Goal: Check status

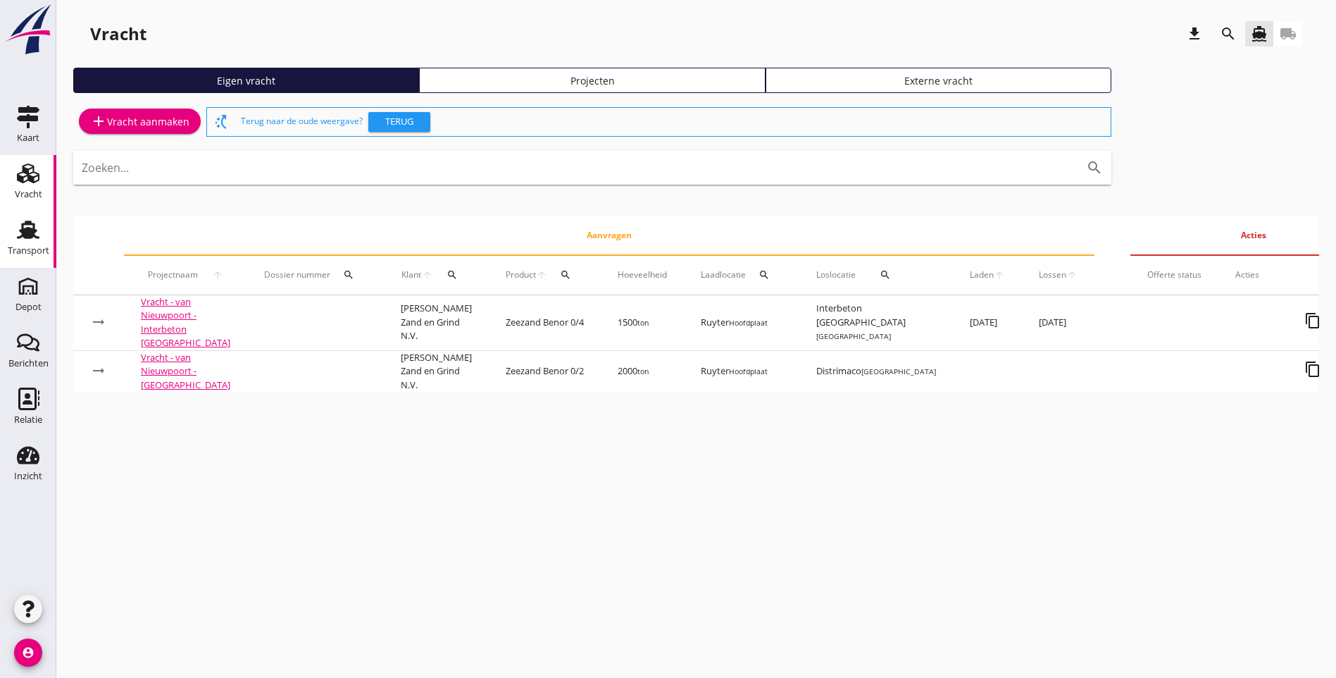
click at [25, 239] on icon "Transport" at bounding box center [28, 229] width 23 height 23
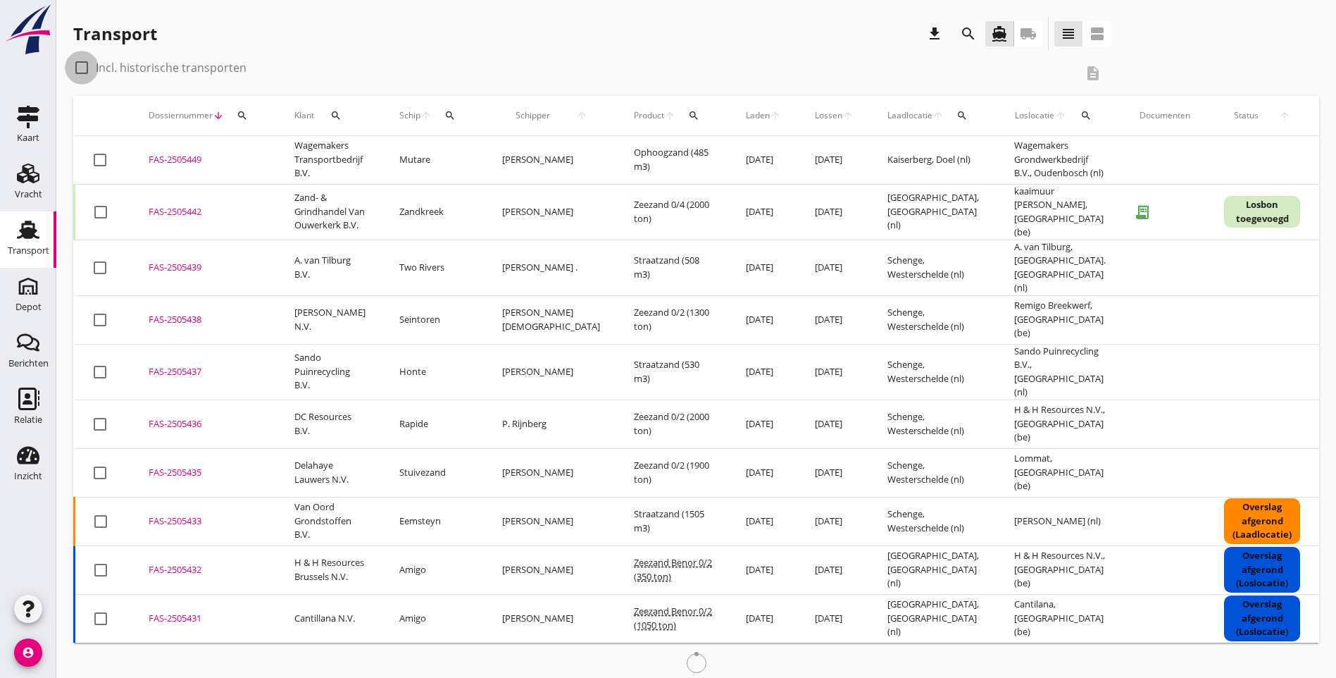
click at [82, 68] on div at bounding box center [82, 68] width 24 height 24
checkbox input "true"
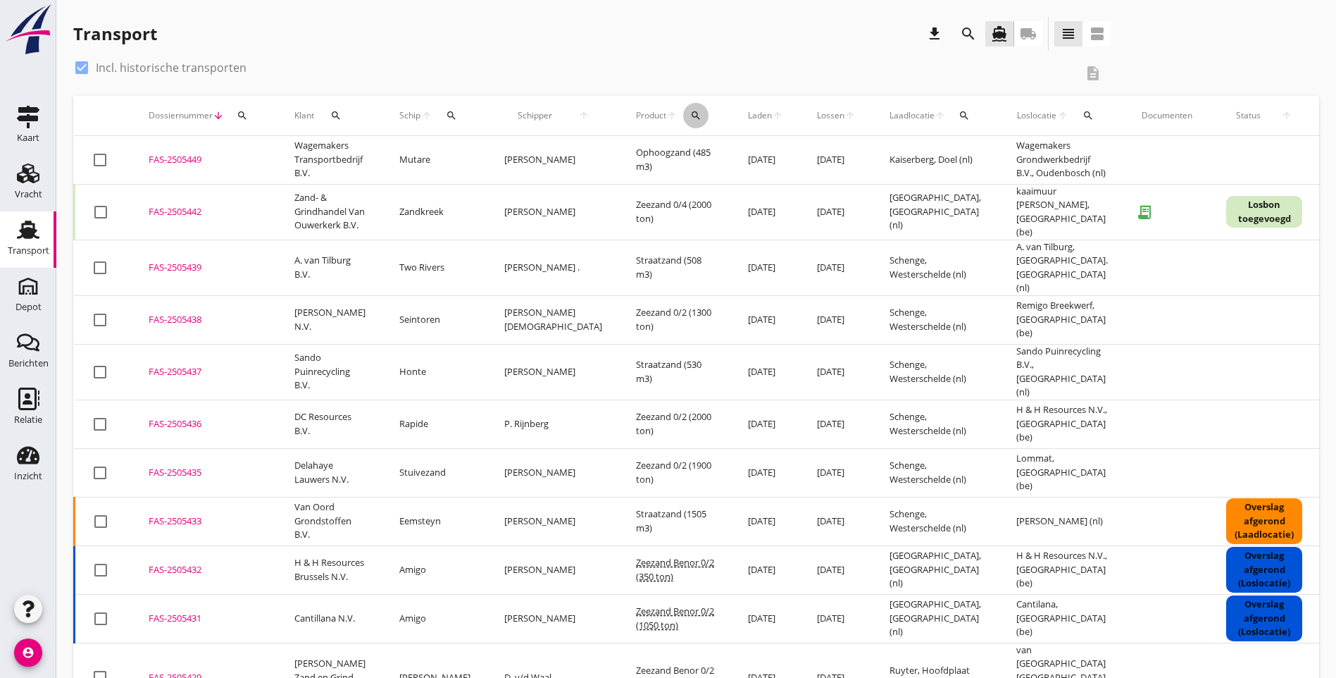
click at [690, 117] on icon "search" at bounding box center [695, 115] width 11 height 11
click at [673, 164] on input "Zoeken op product..." at bounding box center [710, 156] width 146 height 23
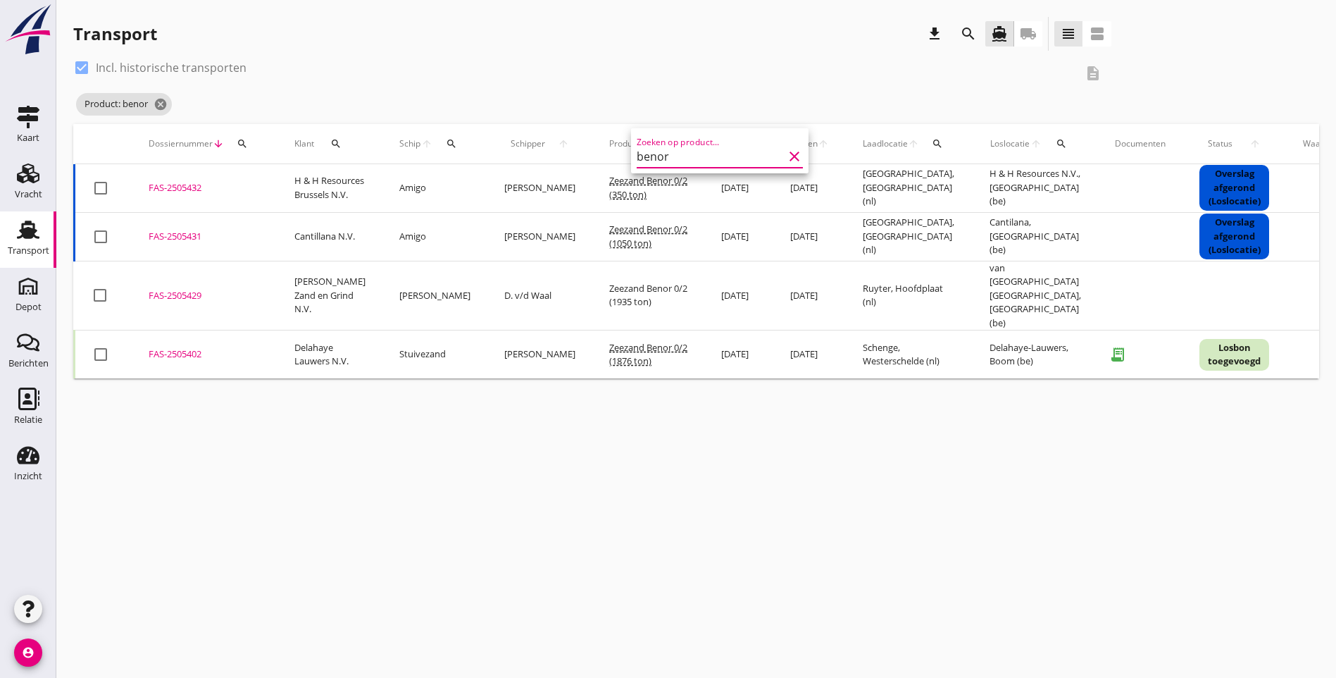
type input "benor"
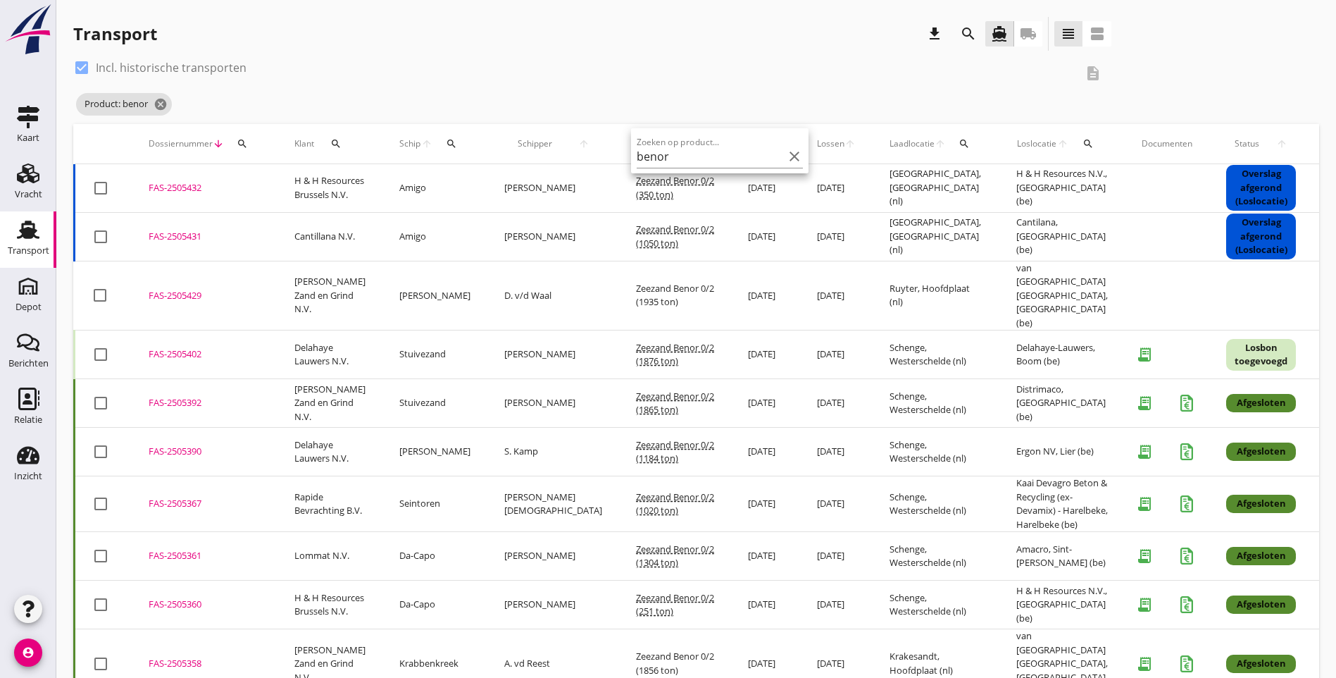
click at [918, 79] on div "check_box Incl. historische transporten description Product: benor cancel" at bounding box center [696, 90] width 1246 height 68
click at [163, 106] on icon "cancel" at bounding box center [161, 104] width 14 height 14
